Goal: Complete application form: Complete application form

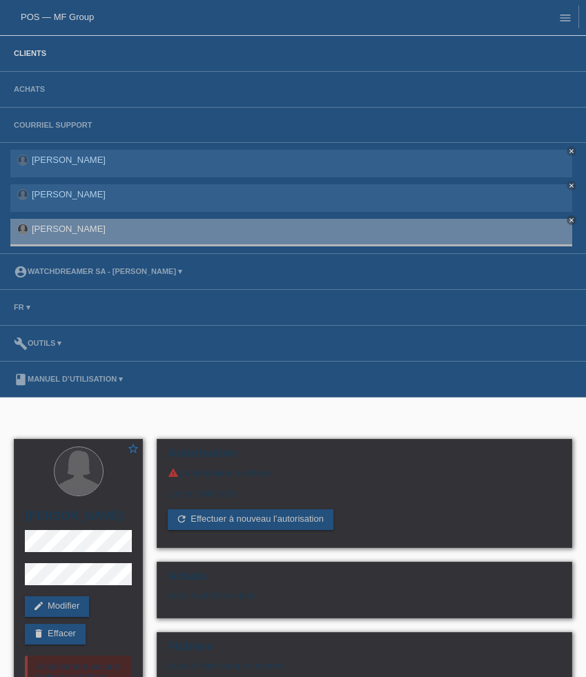
click at [32, 55] on link "Clients" at bounding box center [30, 53] width 46 height 8
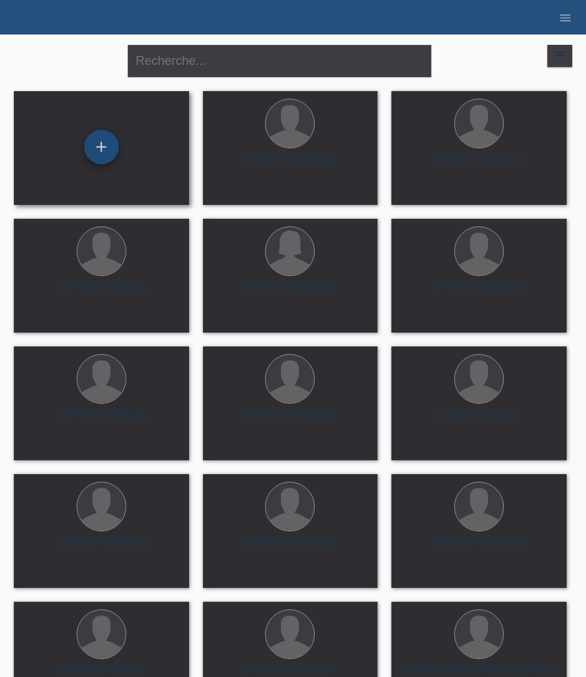
click at [109, 150] on div "+" at bounding box center [101, 147] width 35 height 35
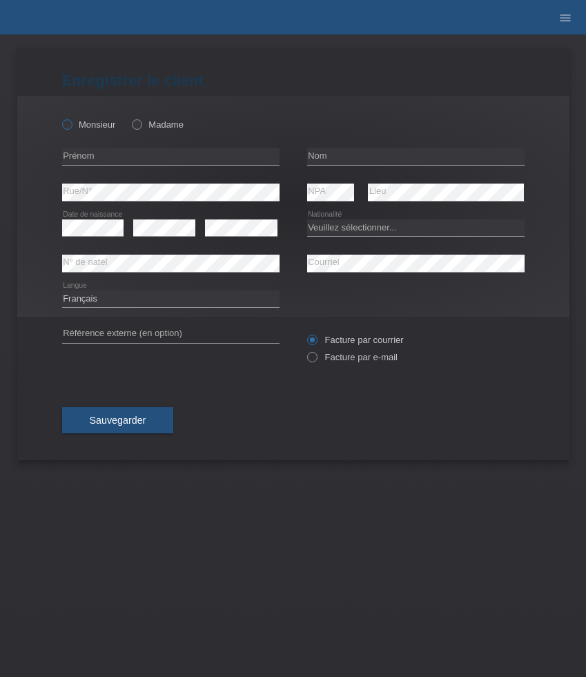
click at [94, 127] on label "Monsieur" at bounding box center [89, 124] width 54 height 10
click at [71, 127] on input "Monsieur" at bounding box center [66, 123] width 9 height 9
radio input "true"
click at [115, 155] on input "text" at bounding box center [170, 156] width 217 height 17
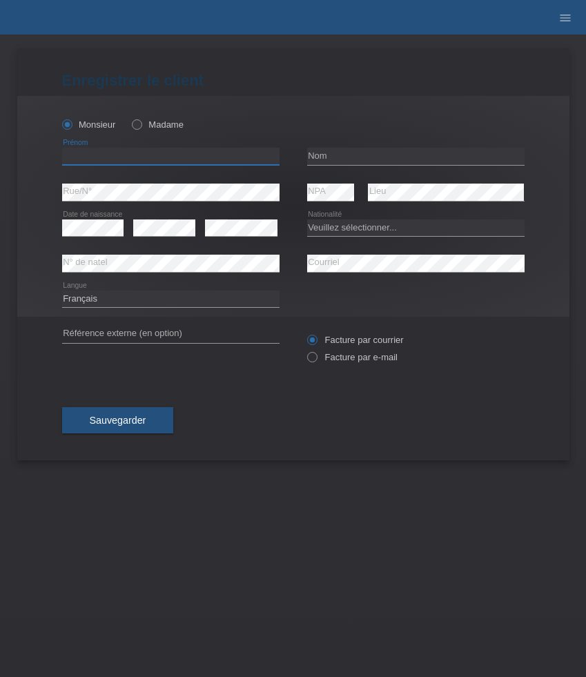
paste input "Adonis"
type input "Adonis"
click at [335, 157] on input "text" at bounding box center [415, 156] width 217 height 17
paste input "[PERSON_NAME]"
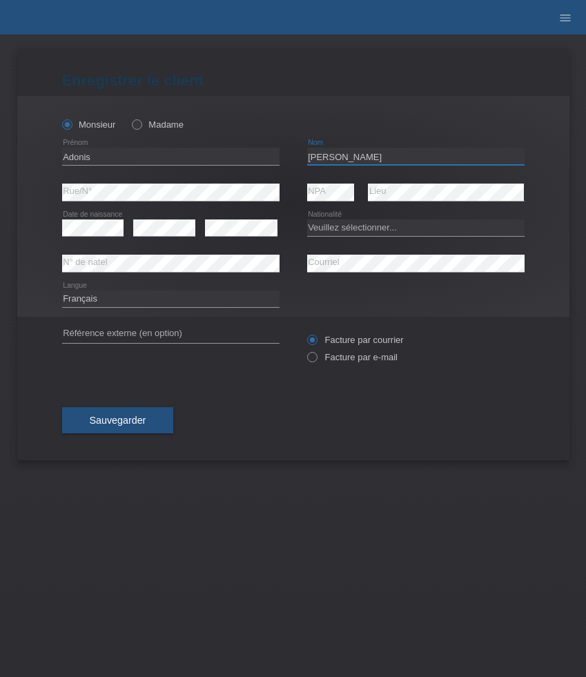
type input "[PERSON_NAME]"
click at [333, 225] on select "Veuillez sélectionner... Suisse Allemagne Autriche Liechtenstein ------------ A…" at bounding box center [415, 227] width 217 height 17
select select "CH"
click at [307, 219] on select "Veuillez sélectionner... Suisse Allemagne Autriche Liechtenstein ------------ A…" at bounding box center [415, 227] width 217 height 17
click at [358, 358] on label "Facture par e-mail" at bounding box center [352, 357] width 90 height 10
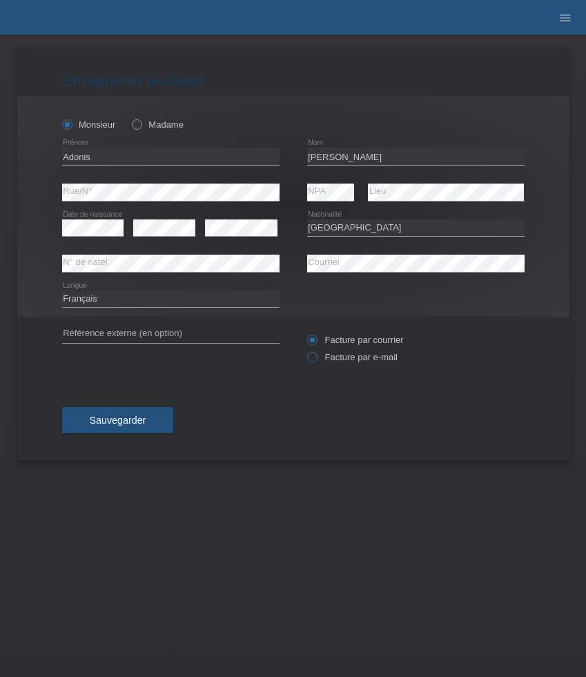
click at [316, 358] on input "Facture par e-mail" at bounding box center [311, 360] width 9 height 17
radio input "true"
click at [150, 418] on button "Sauvegarder" at bounding box center [118, 420] width 112 height 26
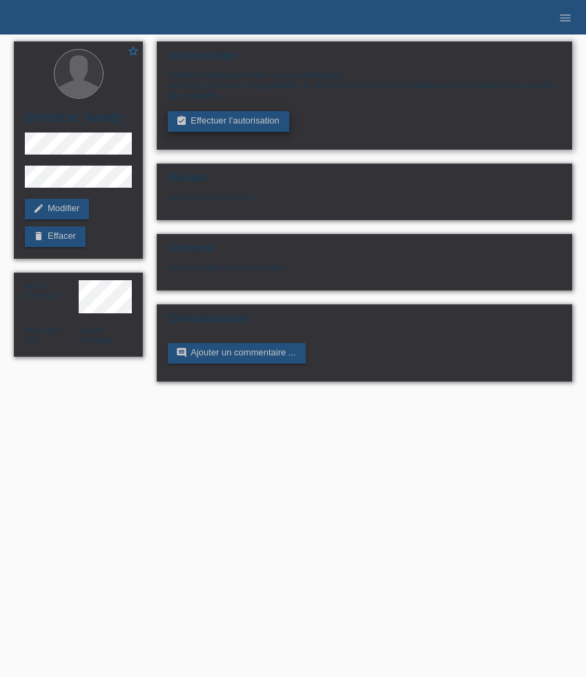
click at [229, 124] on link "assignment_turned_in Effectuer l’autorisation" at bounding box center [228, 121] width 121 height 21
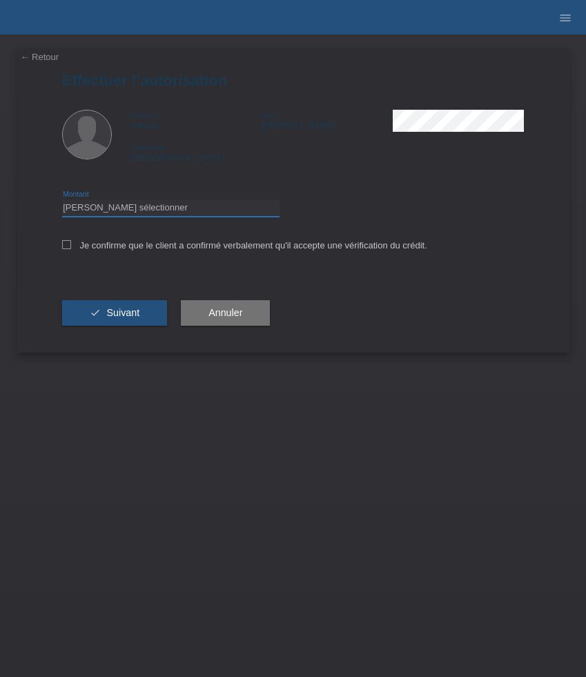
click at [208, 215] on select "Veuillez sélectionner CHF 1.00 - CHF 499.00 CHF 500.00 - CHF 1'999.00 CHF 2'000…" at bounding box center [170, 207] width 217 height 17
select select "2"
click at [62, 202] on select "Veuillez sélectionner CHF 1.00 - CHF 499.00 CHF 500.00 - CHF 1'999.00 CHF 2'000…" at bounding box center [170, 207] width 217 height 17
click at [112, 247] on label "Je confirme que le client a confirmé verbalement qu'il accepte une vérification…" at bounding box center [244, 245] width 365 height 10
click at [71, 247] on input "Je confirme que le client a confirmé verbalement qu'il accepte une vérification…" at bounding box center [66, 244] width 9 height 9
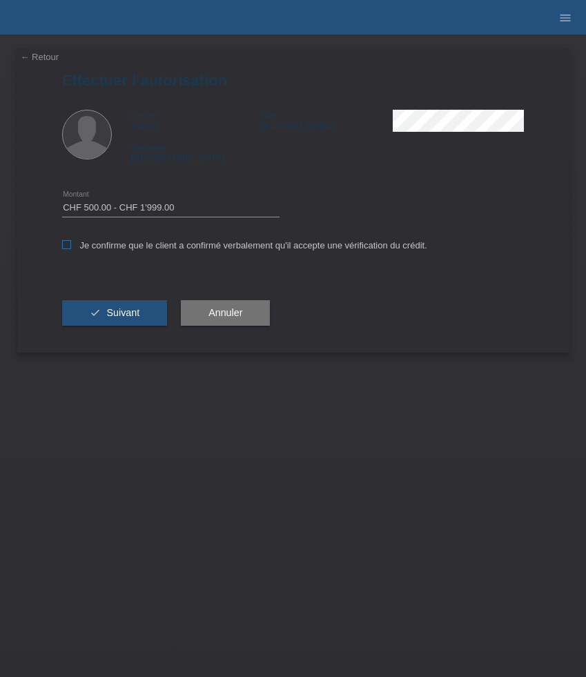
checkbox input "true"
click at [112, 318] on span "Suivant" at bounding box center [122, 312] width 33 height 11
